Goal: Task Accomplishment & Management: Manage account settings

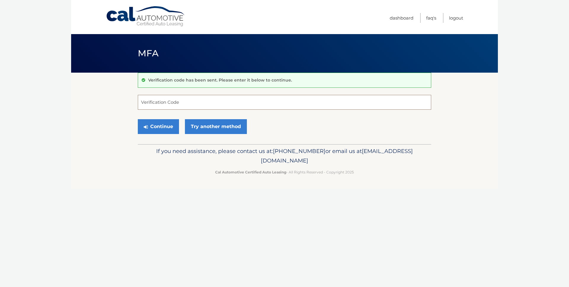
click at [203, 101] on input "Verification Code" at bounding box center [285, 102] width 294 height 15
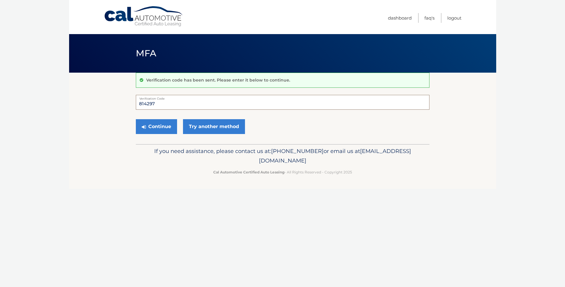
type input "814297"
click at [136, 119] on button "Continue" at bounding box center [156, 126] width 41 height 15
click at [166, 122] on button "Continue" at bounding box center [156, 126] width 41 height 15
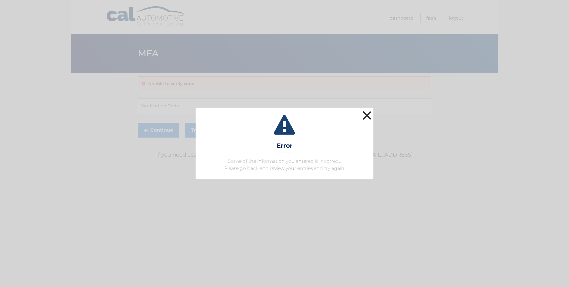
click at [363, 114] on button "×" at bounding box center [367, 115] width 12 height 12
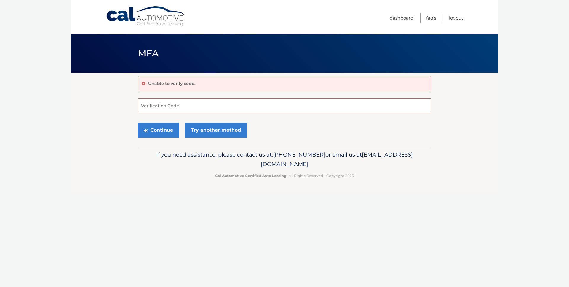
click at [182, 101] on input "Verification Code" at bounding box center [285, 105] width 294 height 15
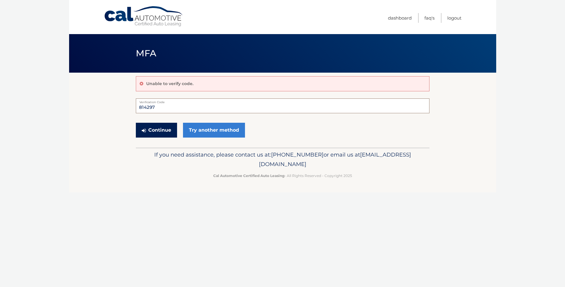
type input "814297"
click at [162, 130] on button "Continue" at bounding box center [156, 130] width 41 height 15
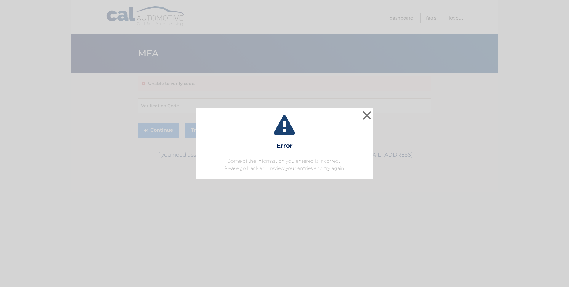
click at [374, 111] on div "× Error Some of the information you entered is incorrect. Please go back and re…" at bounding box center [284, 144] width 564 height 72
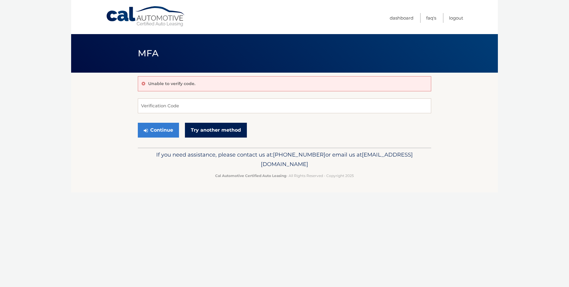
click at [230, 130] on link "Try another method" at bounding box center [216, 130] width 62 height 15
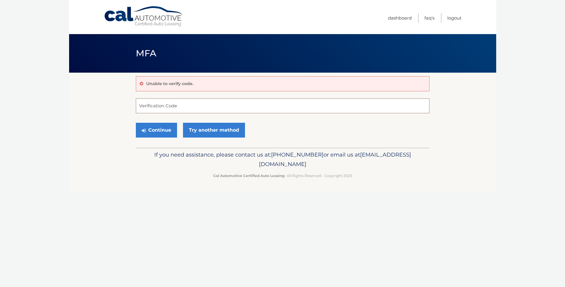
click at [151, 106] on input "Verification Code" at bounding box center [283, 105] width 294 height 15
type input "131524"
click at [157, 130] on button "Continue" at bounding box center [156, 130] width 41 height 15
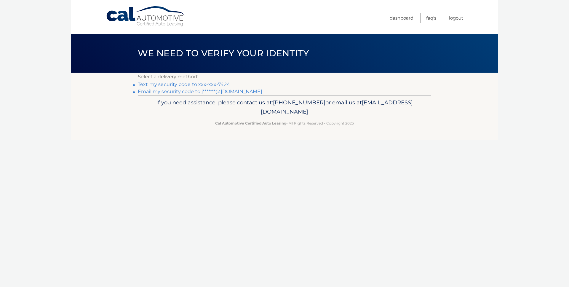
click at [171, 92] on link "Email my security code to j*******@[DOMAIN_NAME]" at bounding box center [200, 92] width 125 height 6
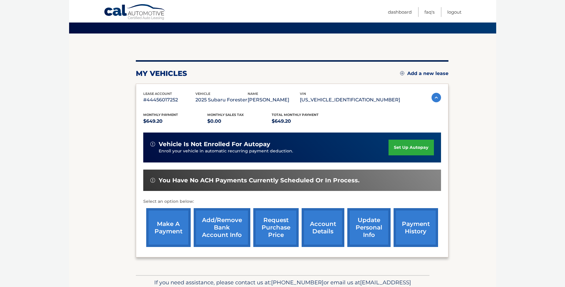
scroll to position [72, 0]
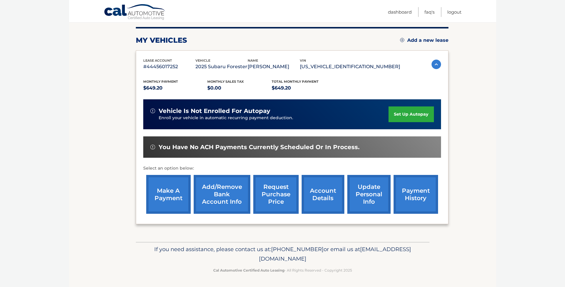
click at [155, 90] on p "$649.20" at bounding box center [175, 88] width 64 height 8
click at [276, 88] on p "$649.20" at bounding box center [304, 88] width 64 height 8
click at [411, 117] on link "set up autopay" at bounding box center [410, 114] width 45 height 16
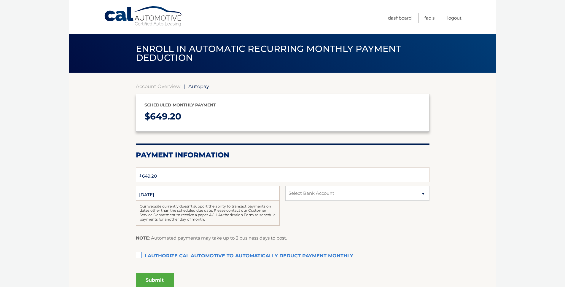
type input "649.2"
select select "YmJkZjEzYzMtOGUwYy00MjMzLWE3MzItYzc5NWU4YjRiZTBj"
click at [141, 254] on label "I authorize cal automotive to automatically deduct payment monthly This checkbo…" at bounding box center [283, 256] width 294 height 12
click at [0, 0] on input "I authorize cal automotive to automatically deduct payment monthly This checkbo…" at bounding box center [0, 0] width 0 height 0
click at [144, 278] on button "Submit" at bounding box center [155, 280] width 38 height 14
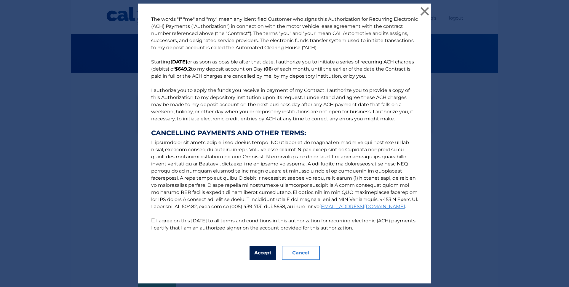
click at [263, 253] on button "Accept" at bounding box center [263, 253] width 27 height 14
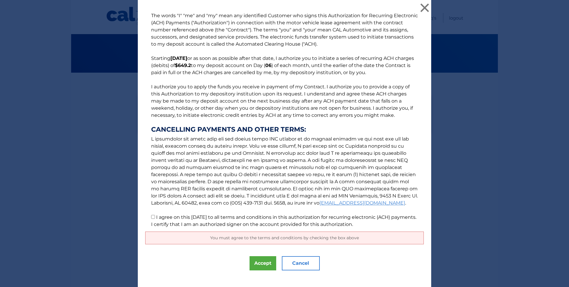
click at [154, 218] on p "The words "I" "me" and "my" mean any identified Customer who signs this Authori…" at bounding box center [284, 120] width 279 height 216
click at [151, 218] on input "I agree on this 10/15/2025 to all terms and conditions in this authorization fo…" at bounding box center [153, 217] width 4 height 4
checkbox input "true"
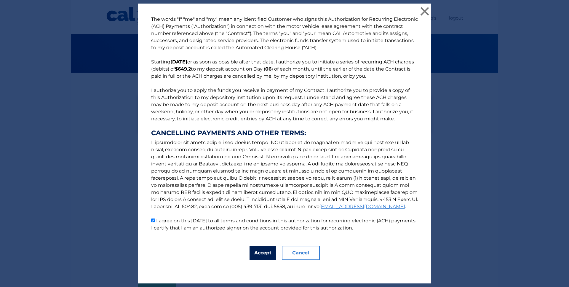
click at [259, 255] on button "Accept" at bounding box center [263, 253] width 27 height 14
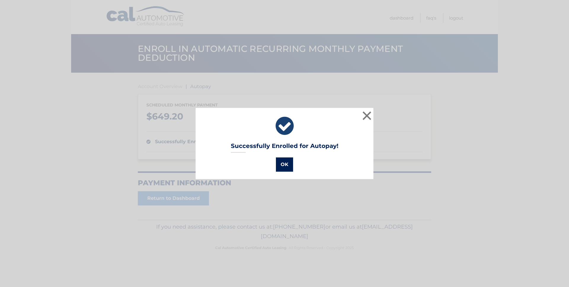
click at [284, 167] on button "OK" at bounding box center [284, 164] width 17 height 14
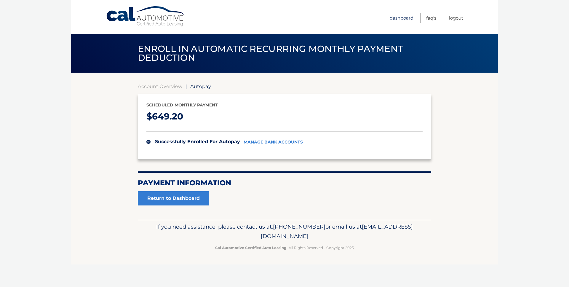
click at [406, 17] on link "Dashboard" at bounding box center [402, 18] width 24 height 10
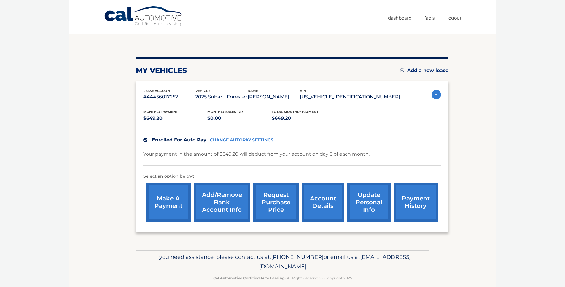
scroll to position [50, 0]
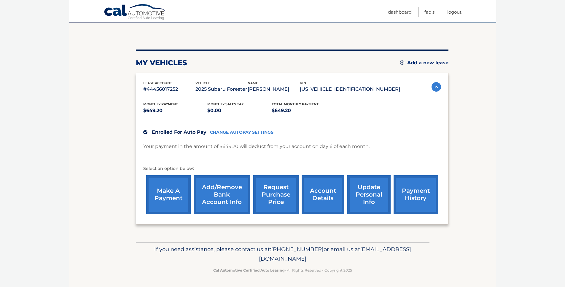
click at [177, 191] on link "make a payment" at bounding box center [168, 194] width 44 height 39
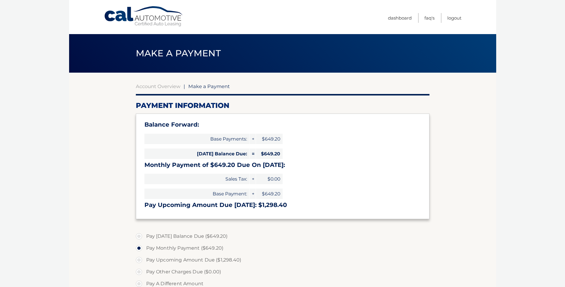
select select "YmJkZjEzYzMtOGUwYy00MjMzLWE3MzItYzc5NWU4YjRiZTBj"
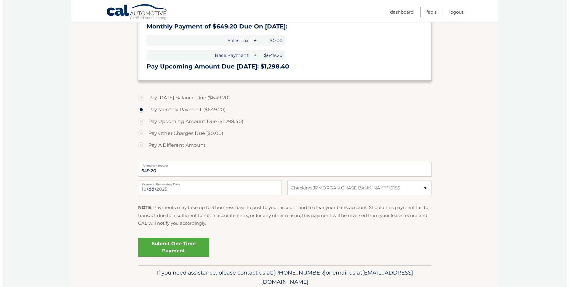
scroll to position [162, 0]
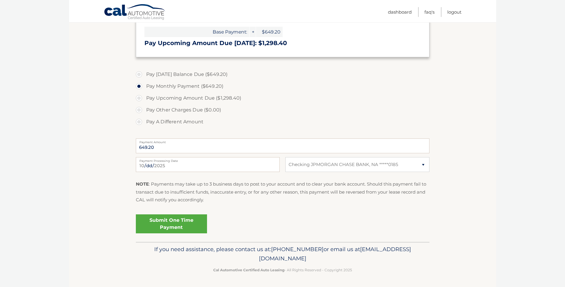
click at [179, 224] on link "Submit One Time Payment" at bounding box center [171, 223] width 71 height 19
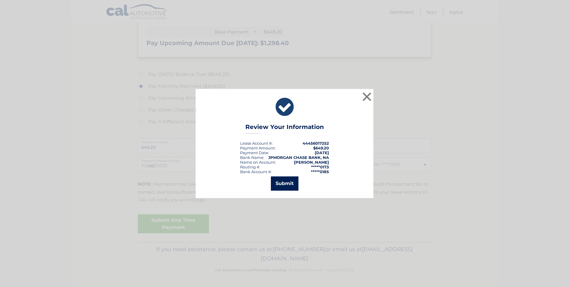
click at [282, 183] on button "Submit" at bounding box center [285, 183] width 28 height 14
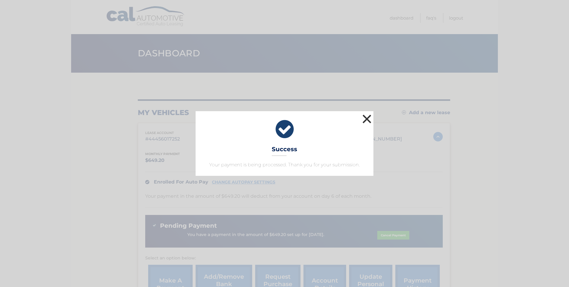
click at [369, 117] on button "×" at bounding box center [367, 119] width 12 height 12
